Goal: Navigation & Orientation: Understand site structure

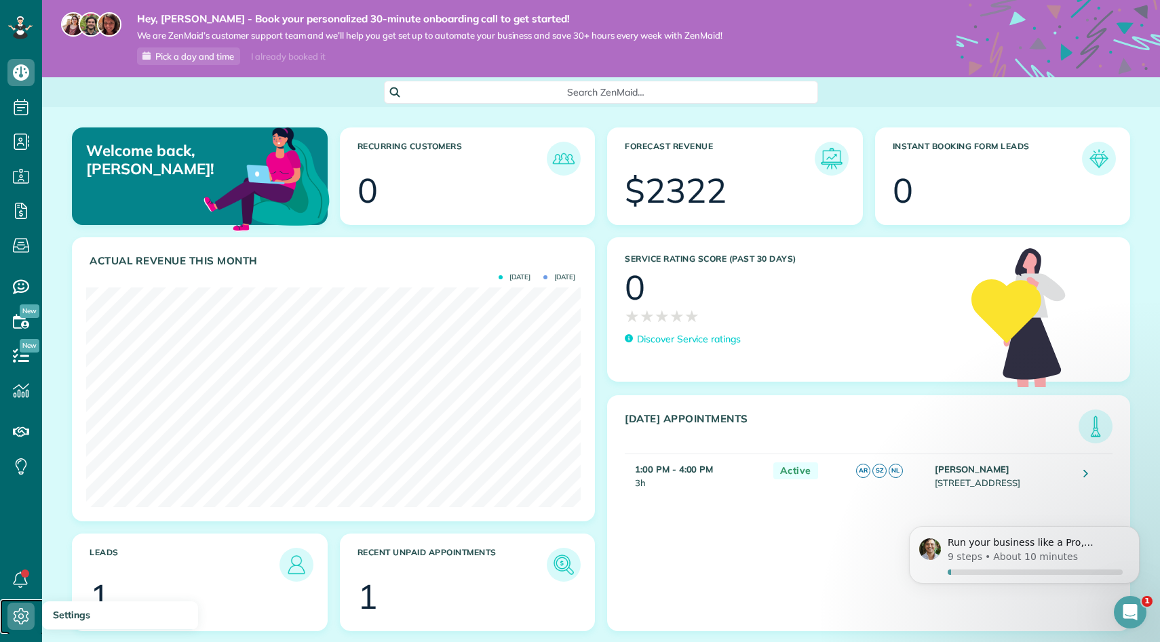
click at [31, 607] on icon at bounding box center [20, 616] width 27 height 27
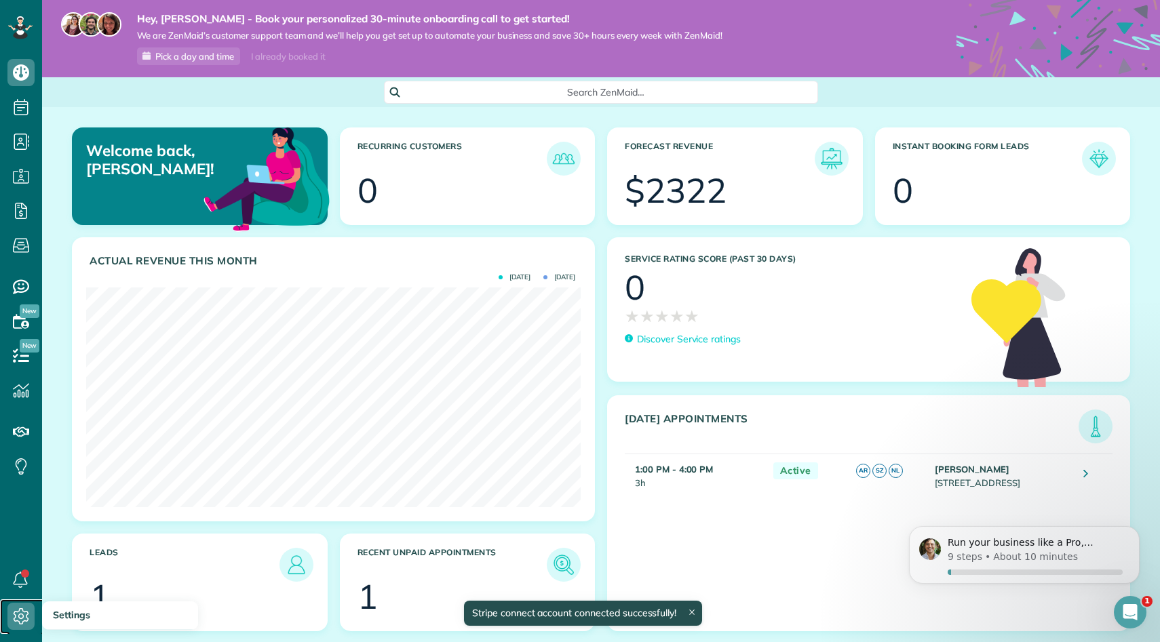
click at [24, 614] on icon at bounding box center [20, 616] width 27 height 27
